Goal: Find contact information: Find contact information

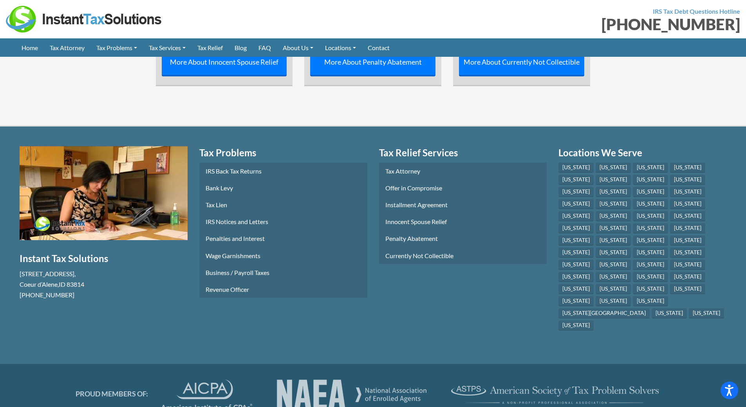
scroll to position [3383, 0]
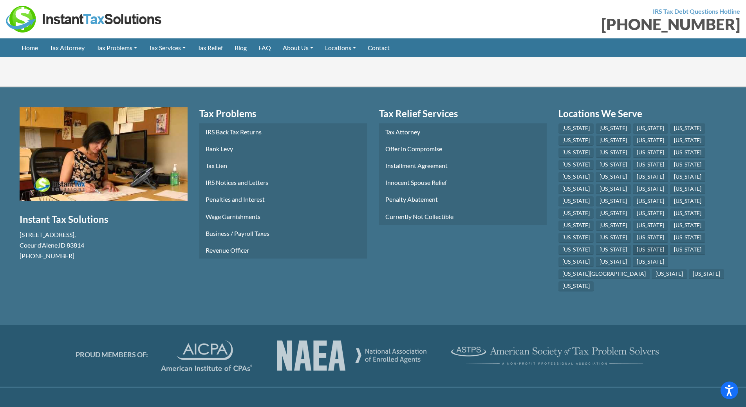
click at [647, 245] on link "[US_STATE]" at bounding box center [650, 250] width 35 height 10
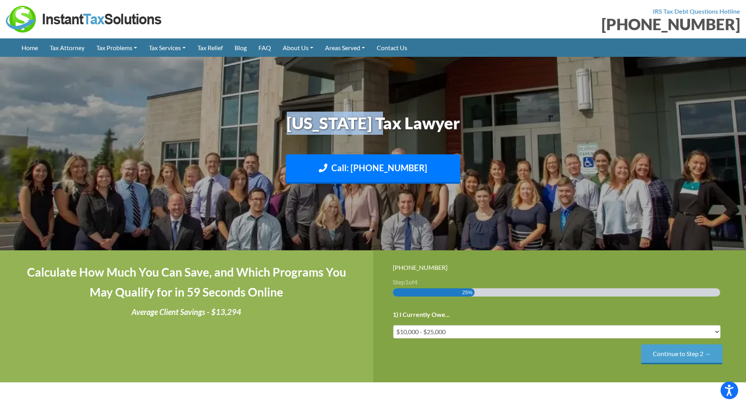
drag, startPoint x: 402, startPoint y: 128, endPoint x: 305, endPoint y: 130, distance: 97.1
click at [305, 130] on h1 "[US_STATE] Tax Lawyer" at bounding box center [373, 123] width 435 height 23
click at [341, 126] on h1 "[US_STATE] Tax Lawyer" at bounding box center [373, 123] width 435 height 23
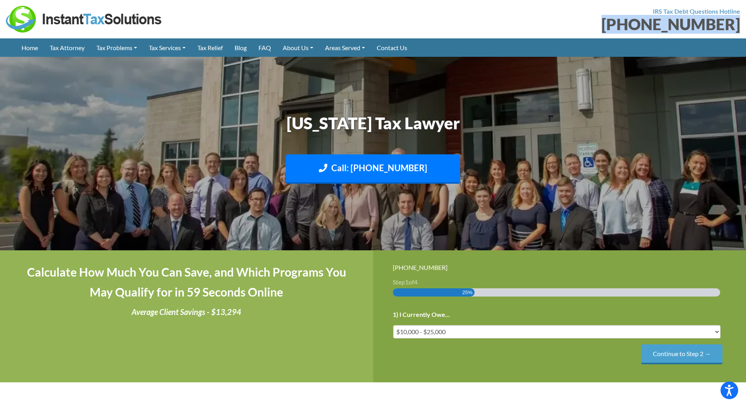
drag, startPoint x: 624, startPoint y: 25, endPoint x: 739, endPoint y: 27, distance: 114.7
click at [739, 27] on div "[PHONE_NUMBER]" at bounding box center [559, 24] width 361 height 16
